Goal: Task Accomplishment & Management: Manage account settings

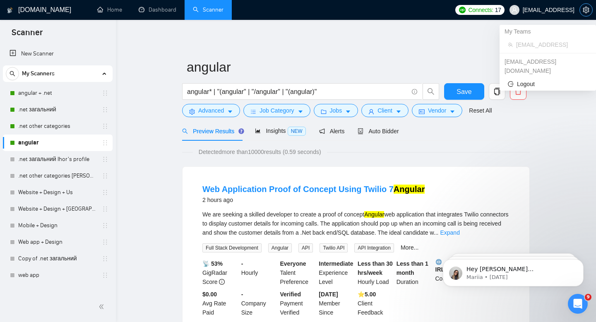
click at [585, 12] on icon "setting" at bounding box center [586, 10] width 7 height 7
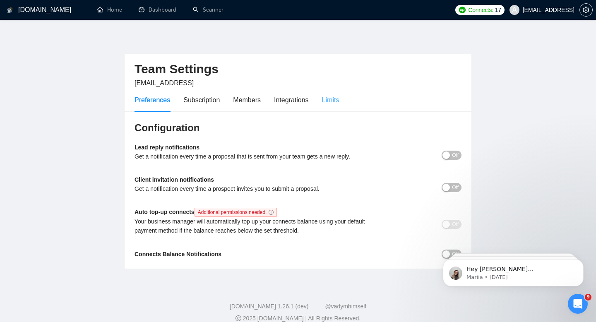
click at [331, 94] on div "Limits" at bounding box center [330, 100] width 17 height 24
